Goal: Transaction & Acquisition: Purchase product/service

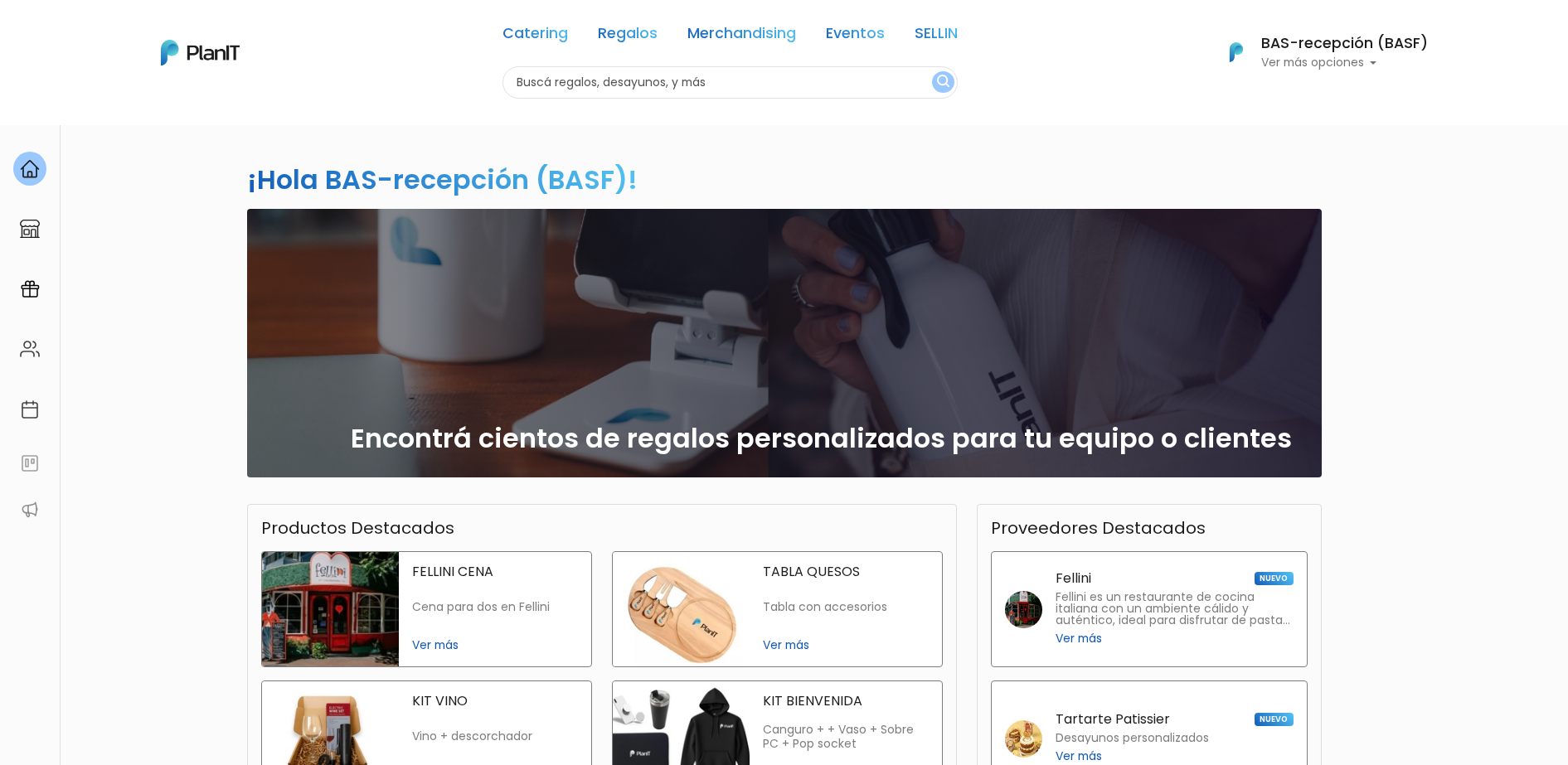
click at [1414, 341] on div "¡Hola BAS-recepción (BASF)! slide 1 of 1 Encontrá cientos de regalos personaliz…" at bounding box center [784, 564] width 1568 height 878
click at [628, 32] on link "Regalos" at bounding box center [628, 36] width 60 height 20
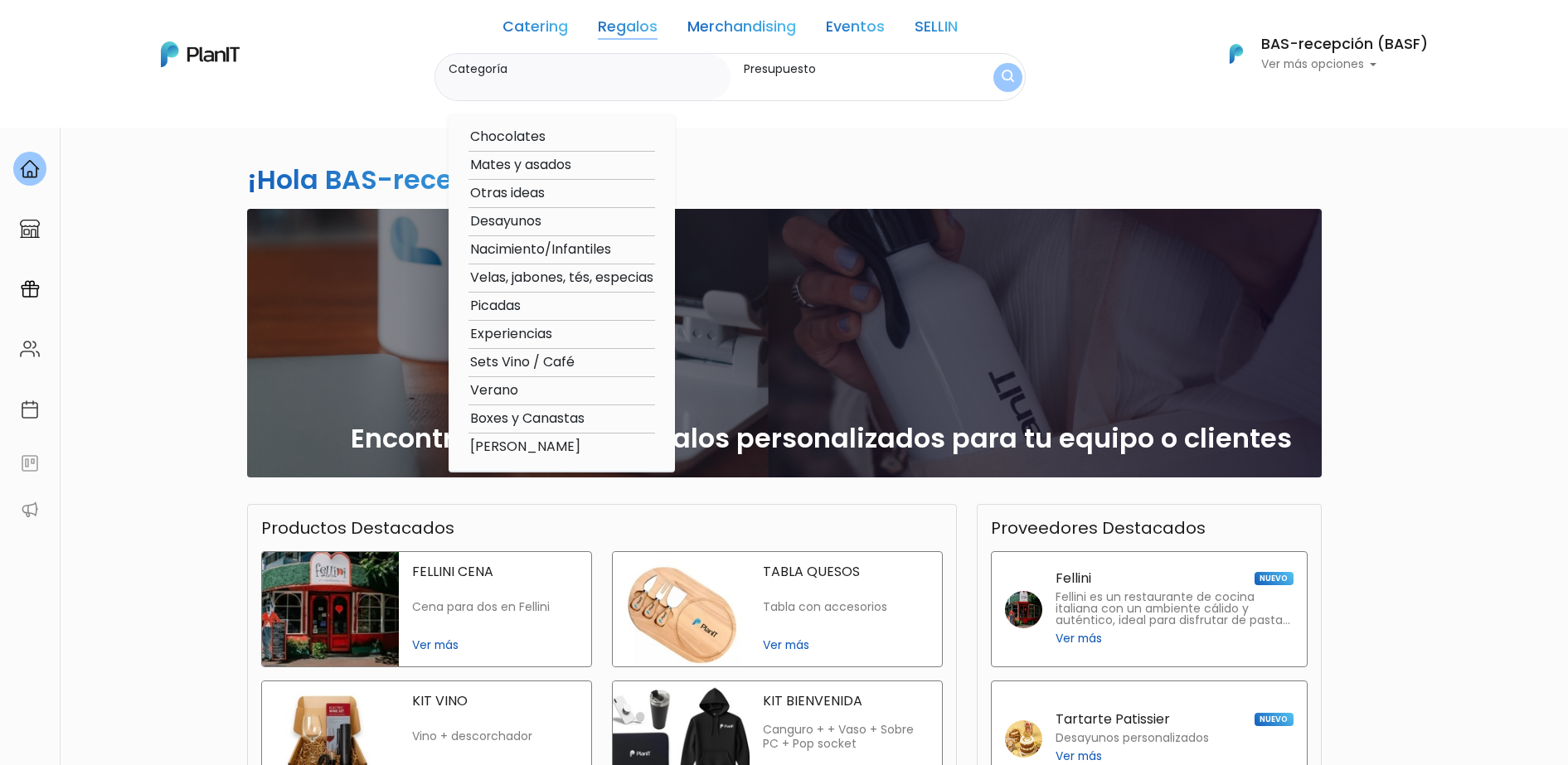
click at [519, 330] on option "Experiencias" at bounding box center [561, 334] width 187 height 20
type input "Experiencias"
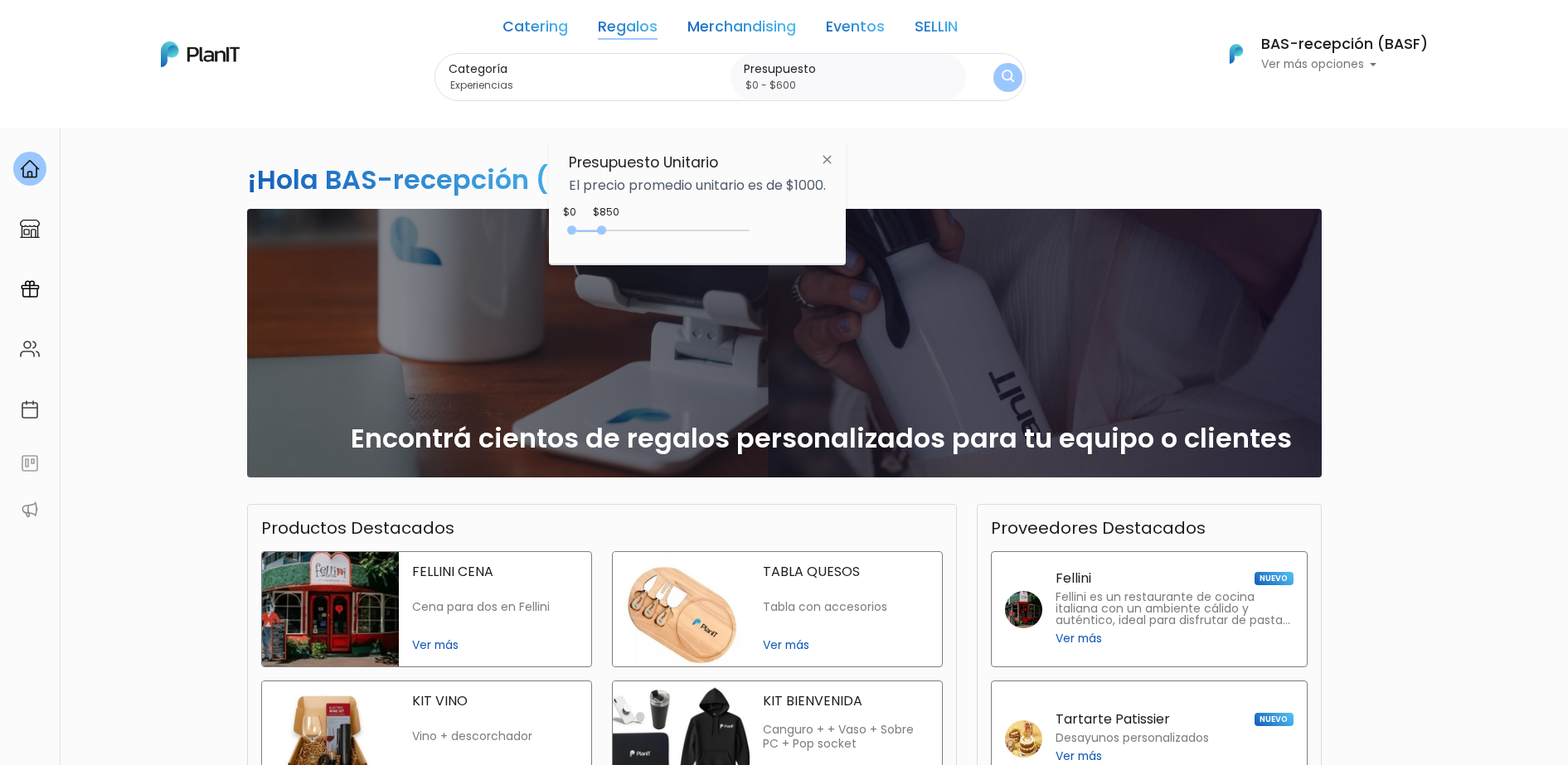
type input "$0 - $550"
drag, startPoint x: 610, startPoint y: 235, endPoint x: 594, endPoint y: 237, distance: 16.1
click at [594, 237] on div "0 : 550 0 550" at bounding box center [663, 233] width 174 height 16
click at [961, 149] on div "¡Hola BAS-recepción (BASF)! slide 1 of 1 Encontrá cientos de regalos personaliz…" at bounding box center [784, 488] width 1095 height 727
click at [1010, 79] on img "submit" at bounding box center [1008, 78] width 18 height 23
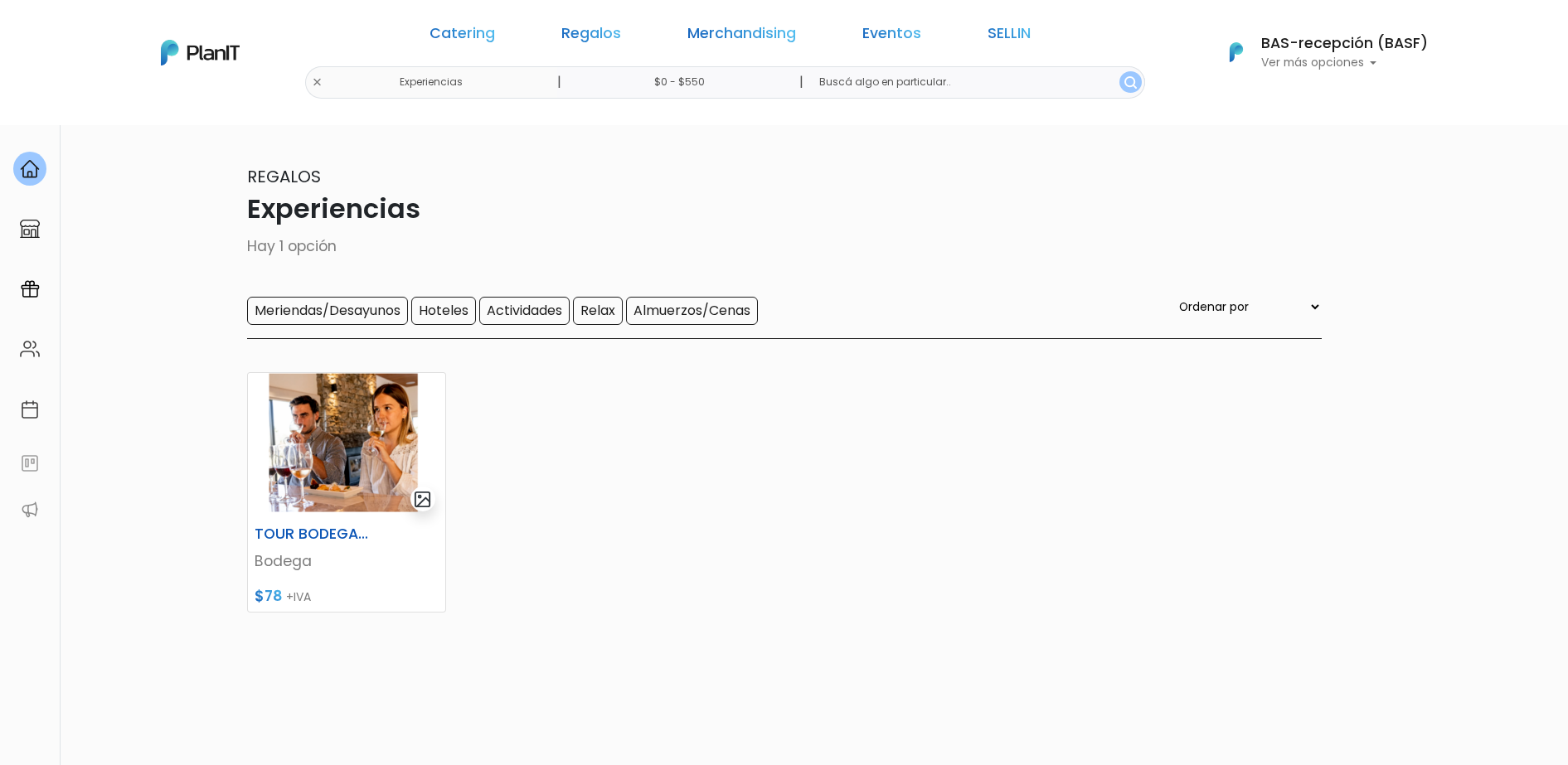
click at [720, 81] on input "$0 - $550" at bounding box center [683, 83] width 253 height 32
type input "$0 - $550"
click at [495, 33] on link "Catering" at bounding box center [462, 36] width 66 height 20
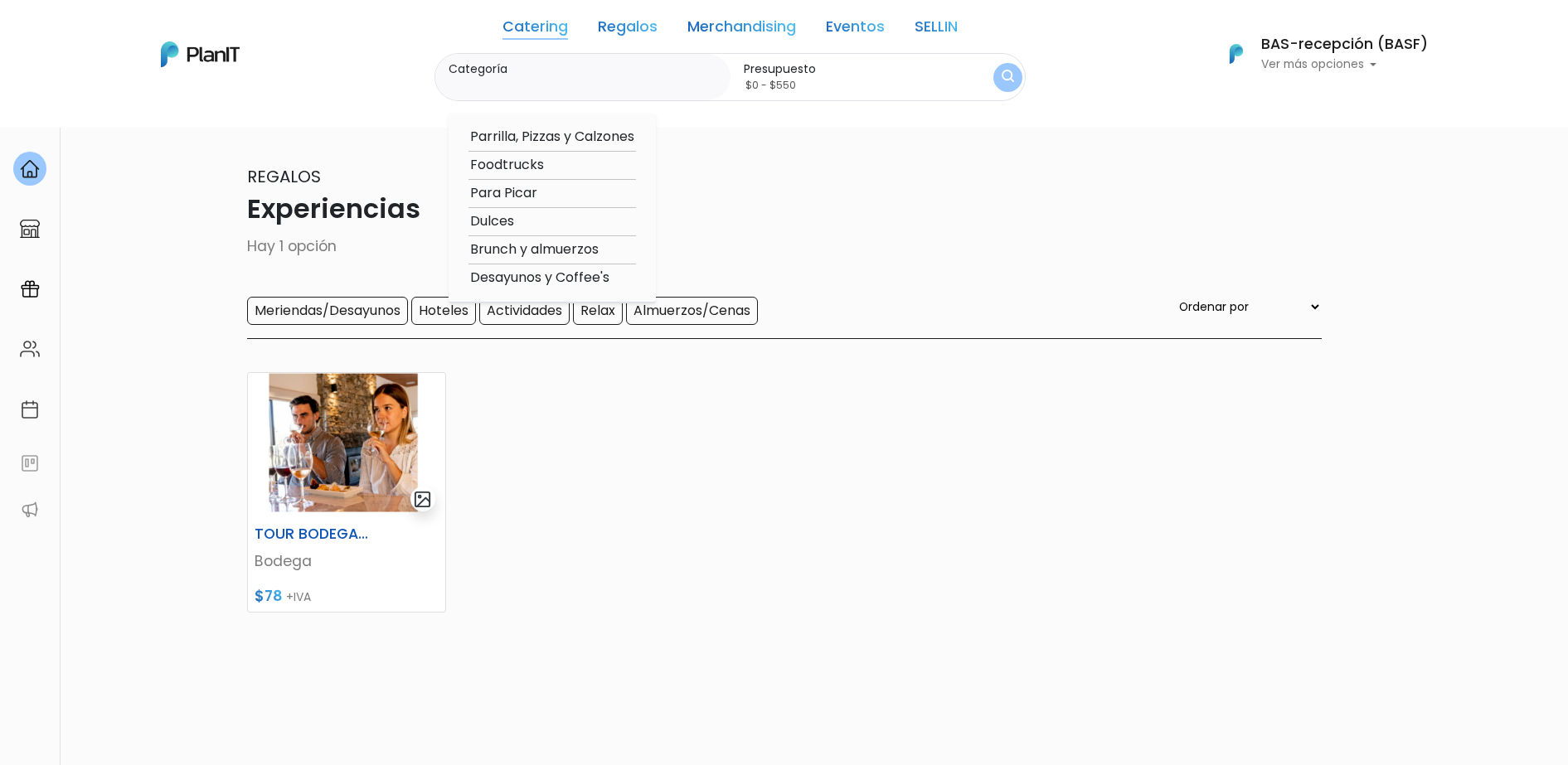
click at [209, 49] on img at bounding box center [200, 55] width 78 height 26
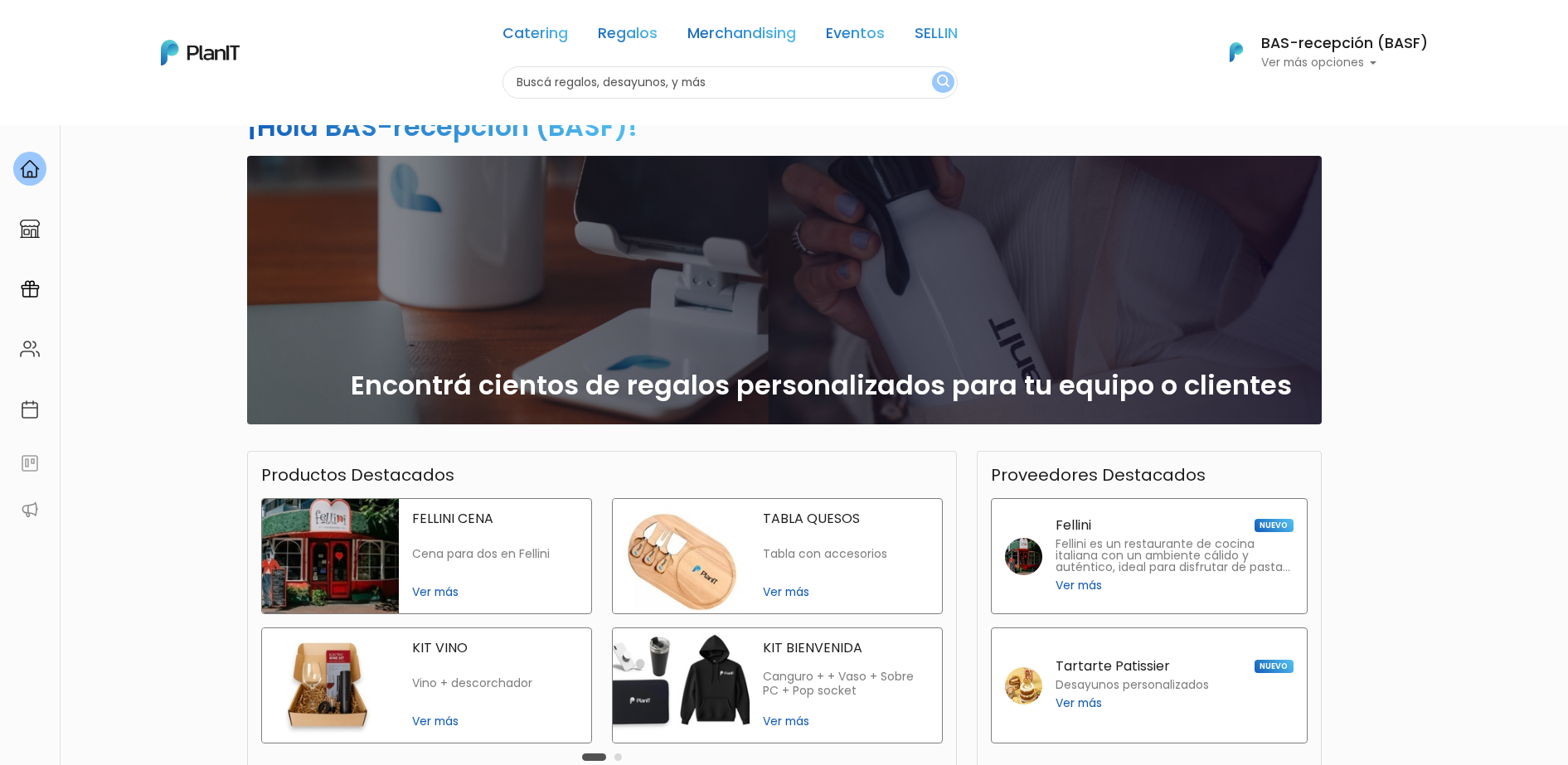
scroll to position [50, 0]
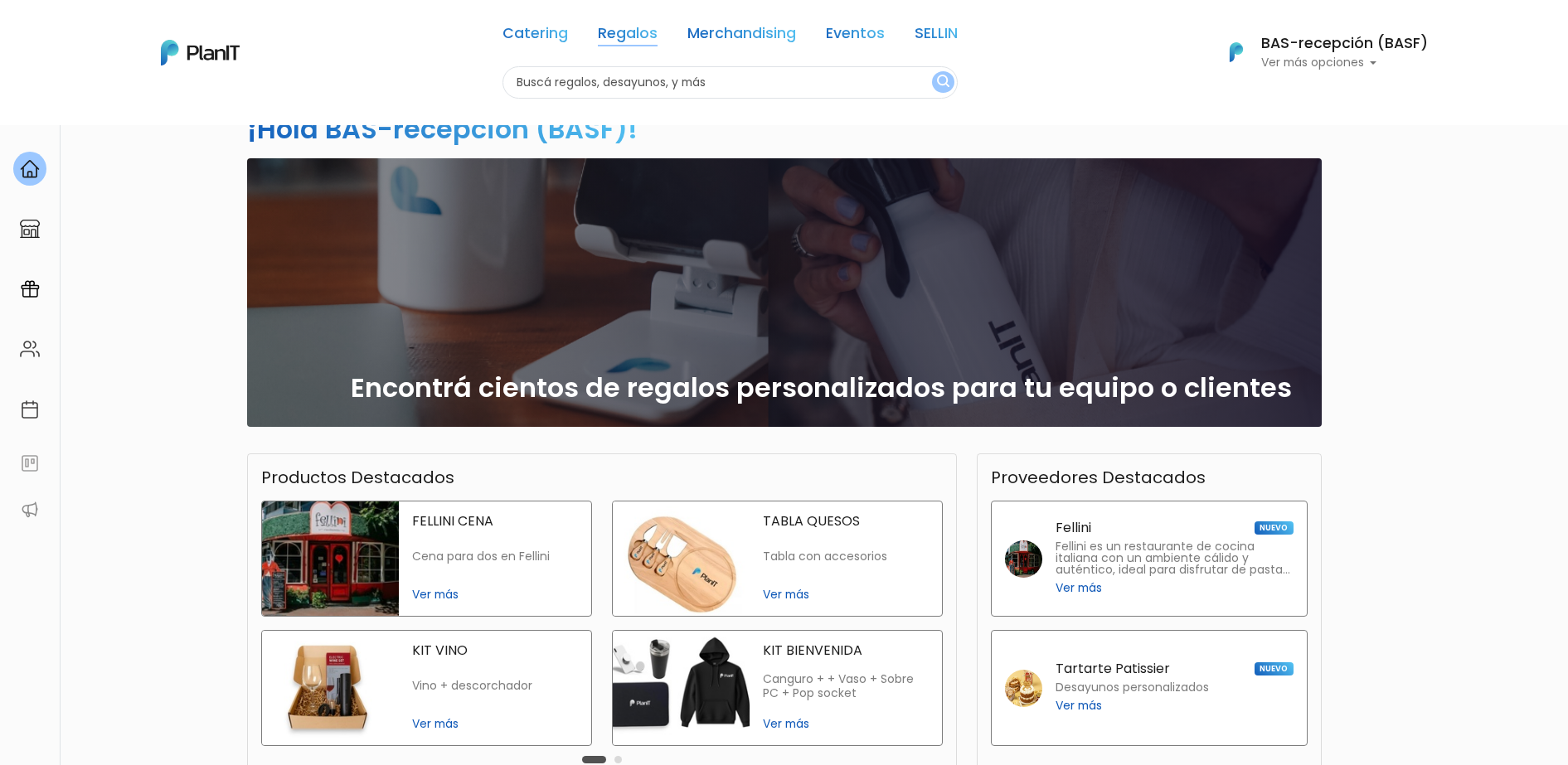
click at [618, 40] on link "Regalos" at bounding box center [628, 36] width 60 height 20
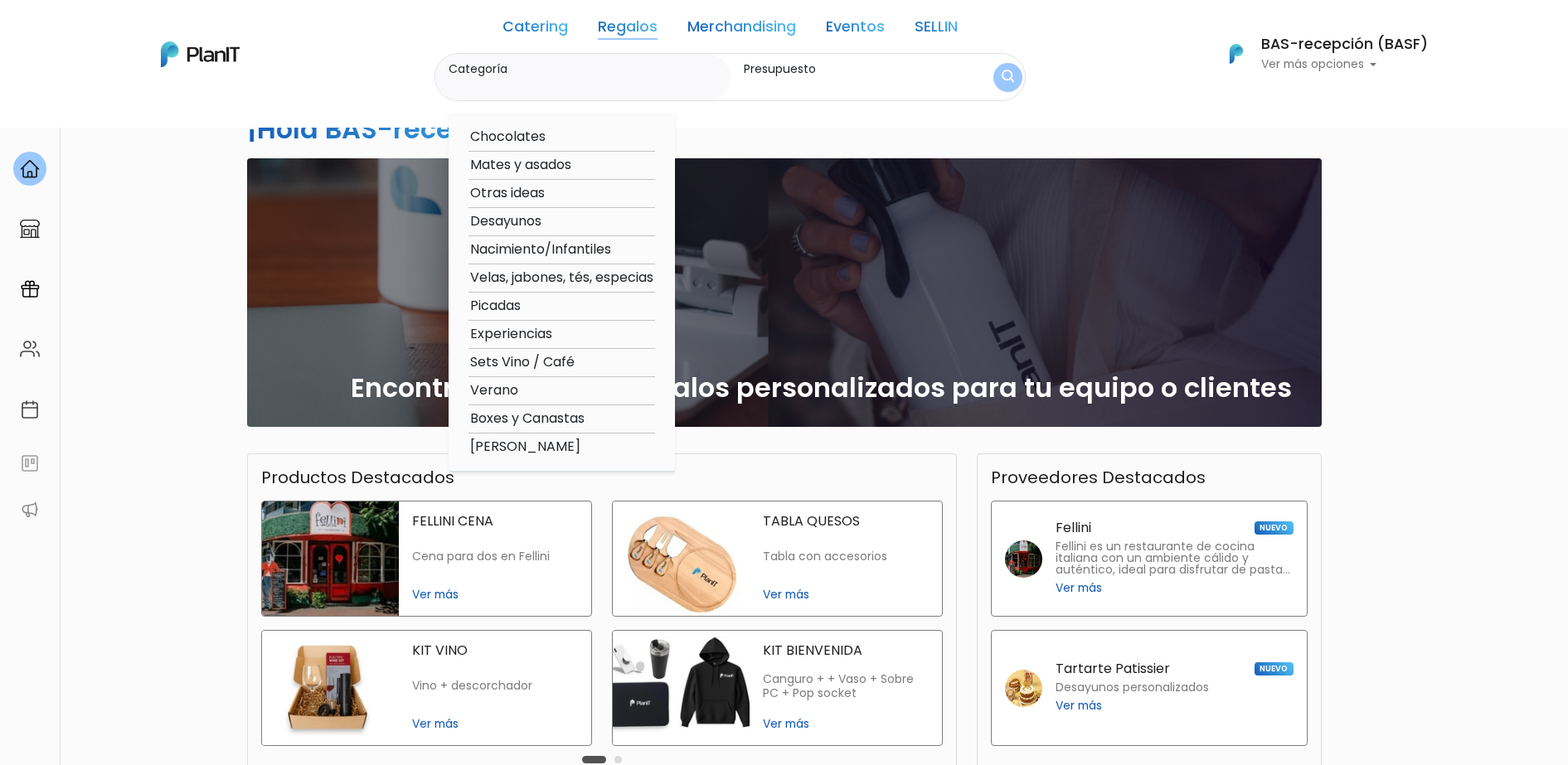
click at [521, 217] on option "Desayunos" at bounding box center [561, 222] width 187 height 20
type input "Desayunos"
type input "$0 - $1000"
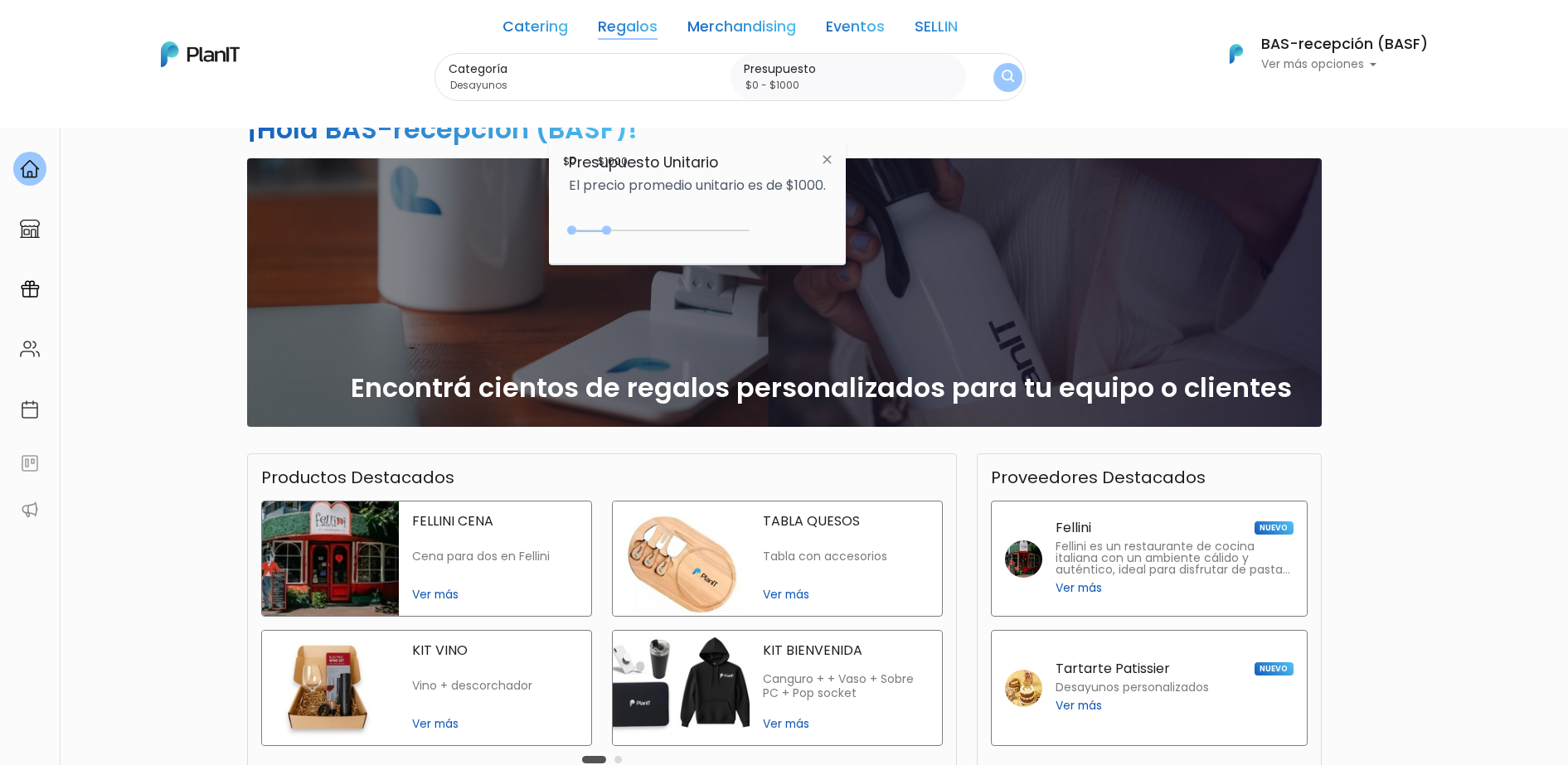
click at [1014, 70] on img "submit" at bounding box center [1008, 78] width 13 height 15
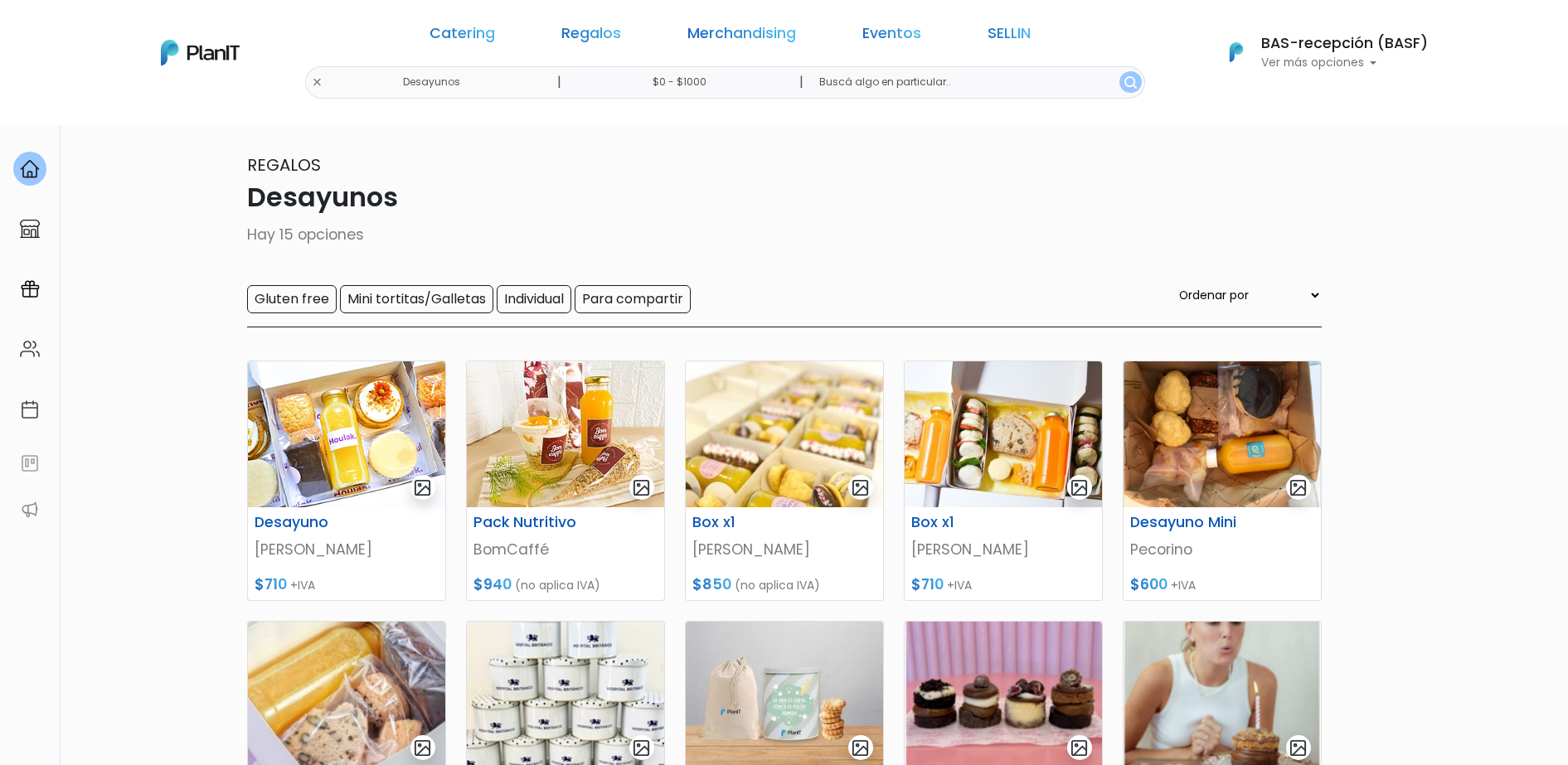
scroll to position [5, 0]
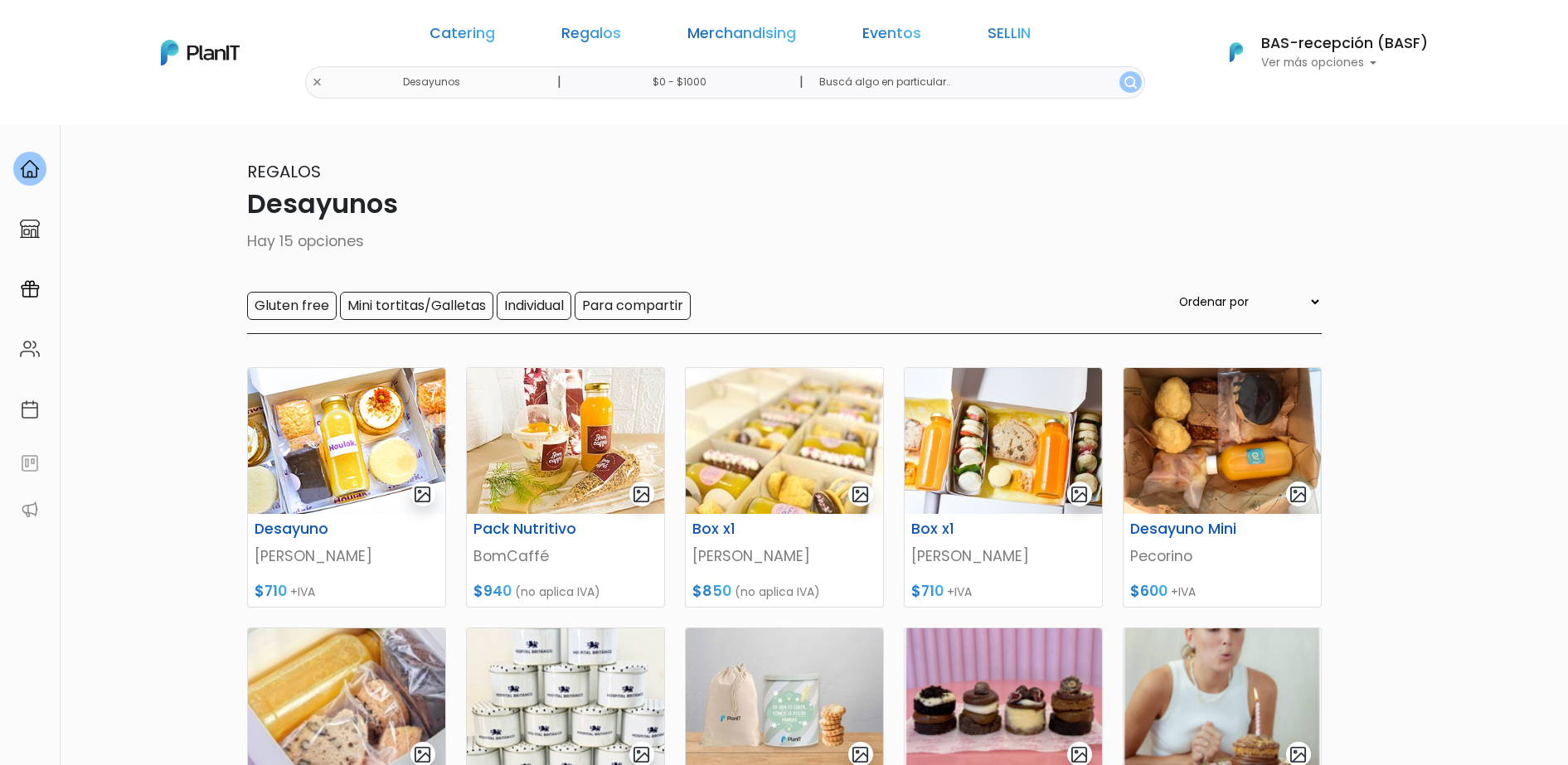
click at [1453, 474] on section "15 resultados Regalos Desayunos Hay 15 opciones Gluten free Mini tortitas/Galle…" at bounding box center [784, 690] width 1568 height 1142
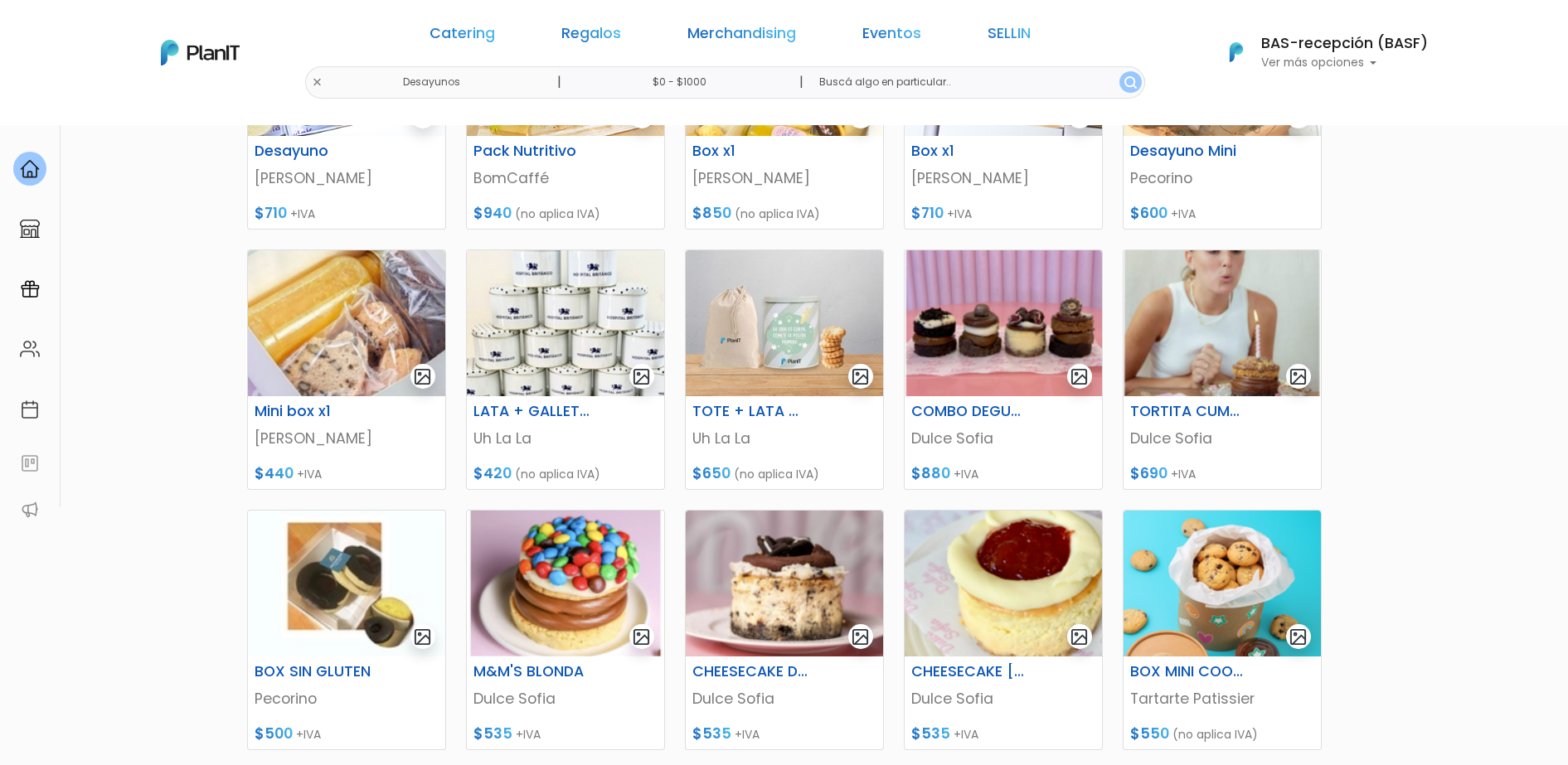
scroll to position [0, 0]
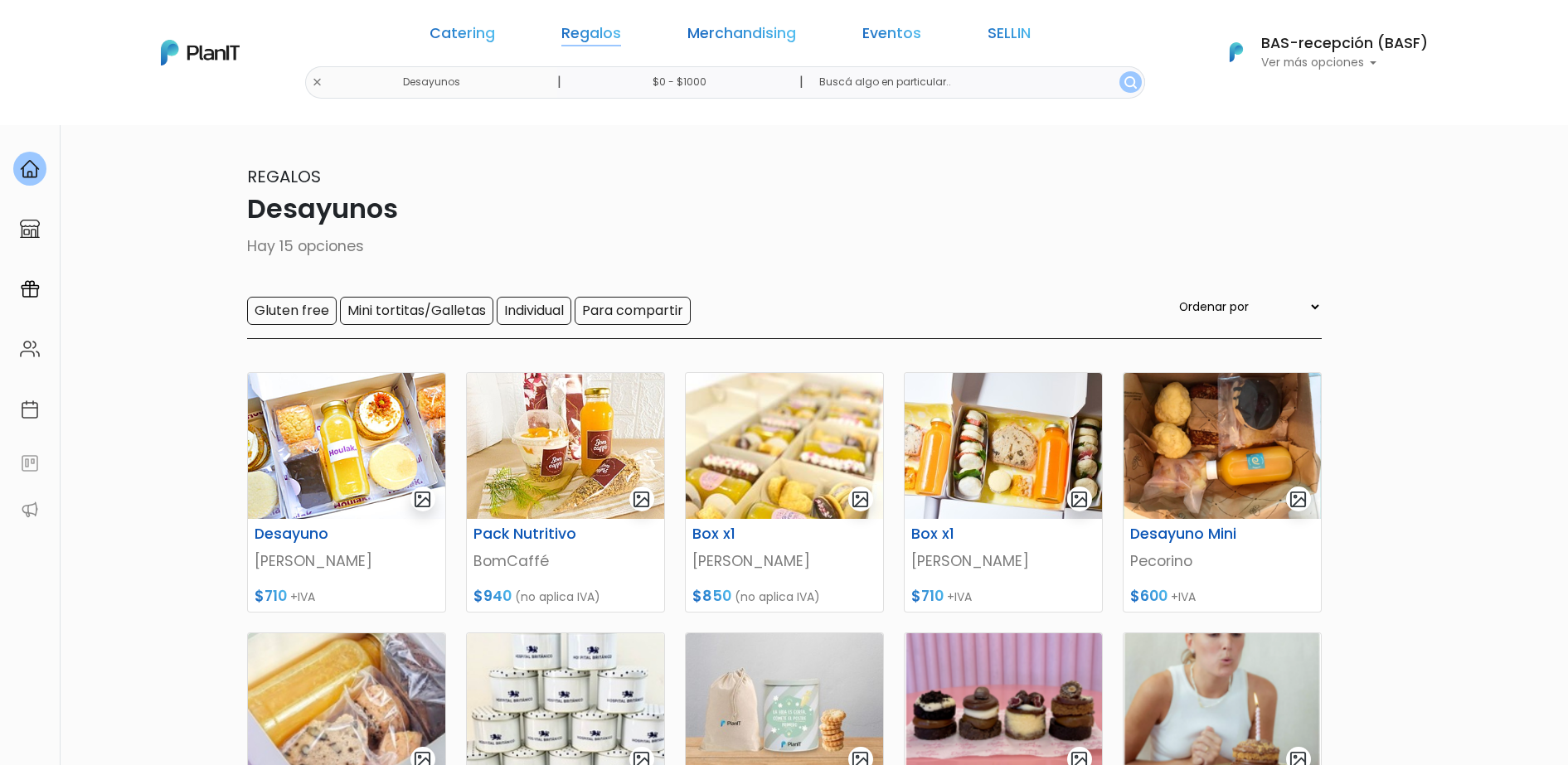
click at [618, 33] on link "Regalos" at bounding box center [591, 36] width 60 height 20
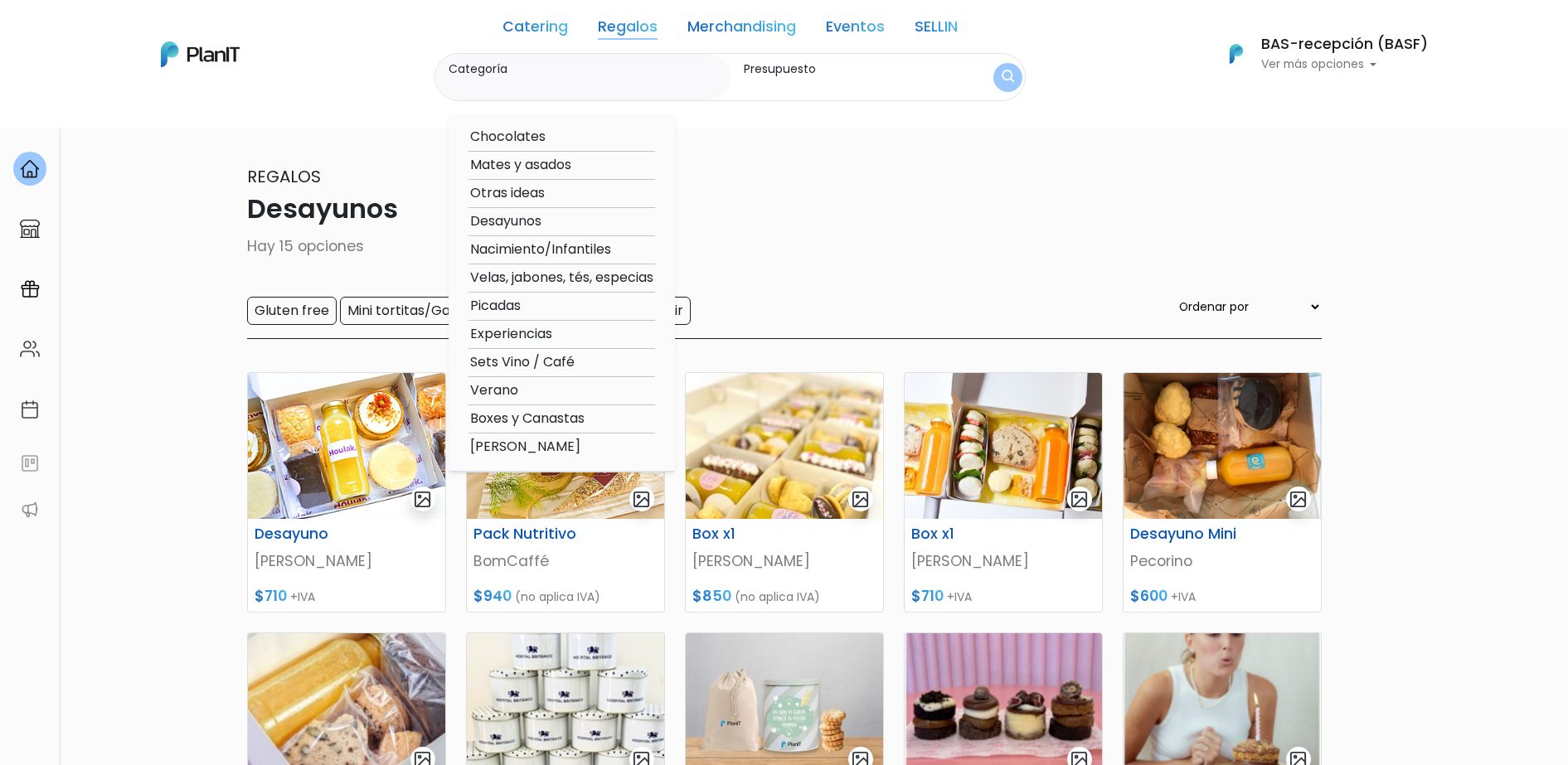
click at [508, 331] on option "Experiencias" at bounding box center [561, 334] width 187 height 20
type input "Experiencias"
type input "$0 - $1000"
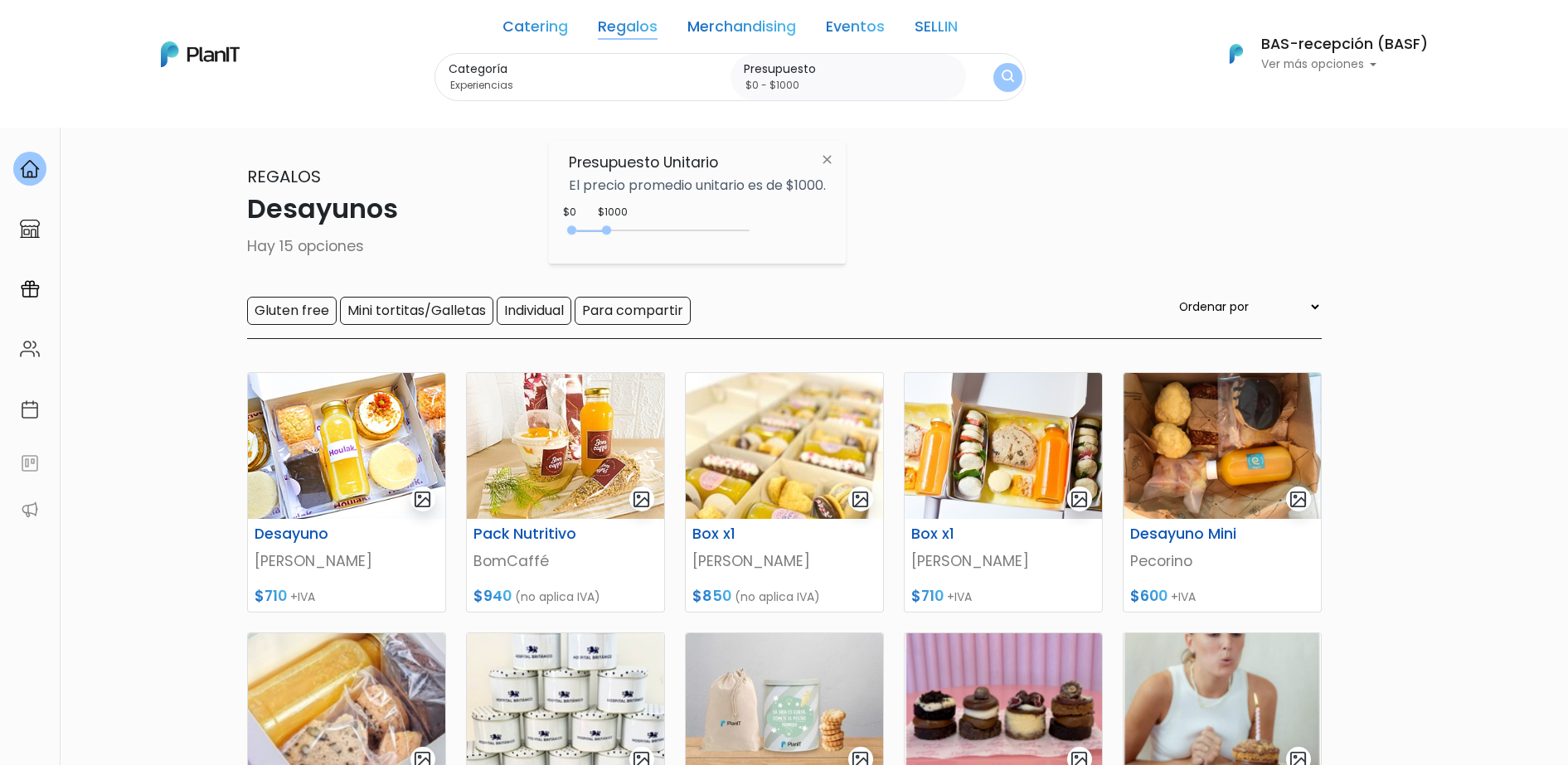
click at [1006, 88] on button "submit" at bounding box center [1008, 78] width 29 height 29
